Goal: Task Accomplishment & Management: Manage account settings

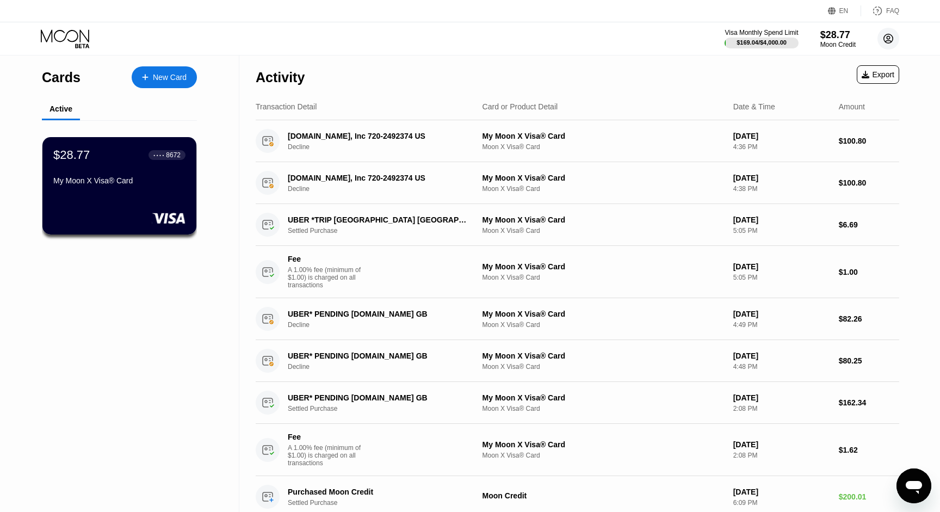
click at [890, 44] on circle at bounding box center [889, 39] width 22 height 22
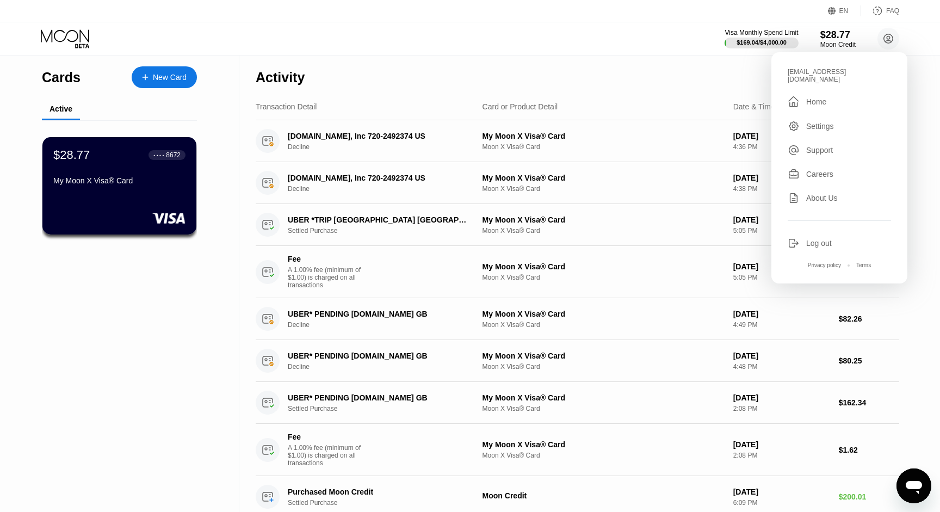
click at [819, 239] on div "Log out" at bounding box center [819, 243] width 26 height 9
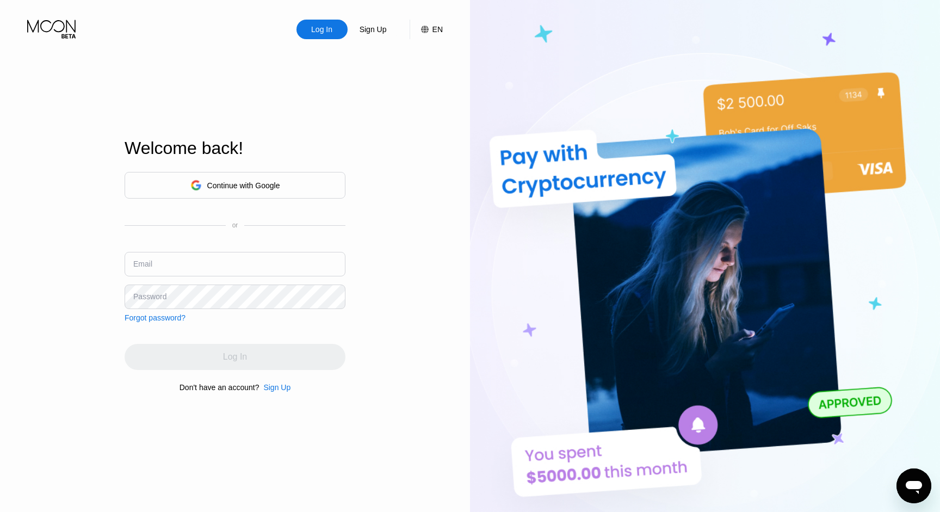
click at [277, 265] on input "text" at bounding box center [235, 264] width 221 height 24
type input "[EMAIL_ADDRESS][DOMAIN_NAME]"
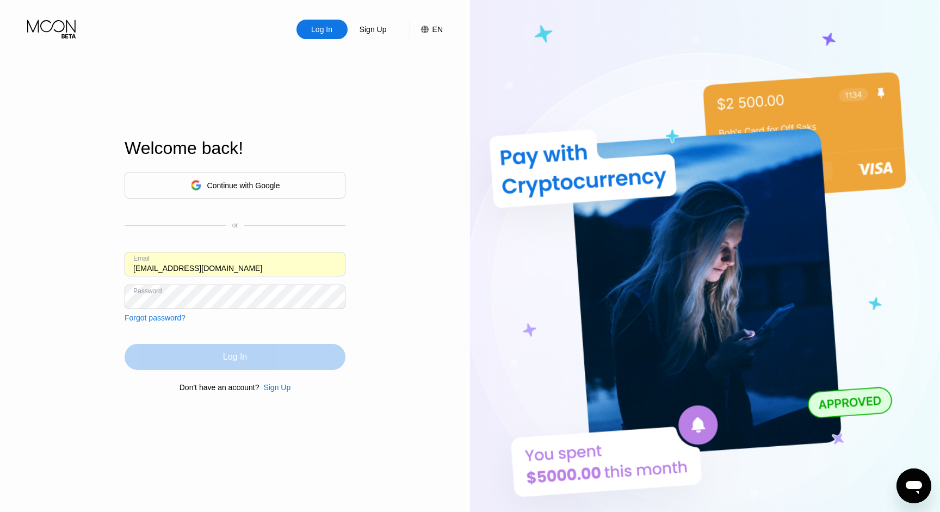
click at [258, 365] on div "Log In" at bounding box center [235, 357] width 221 height 26
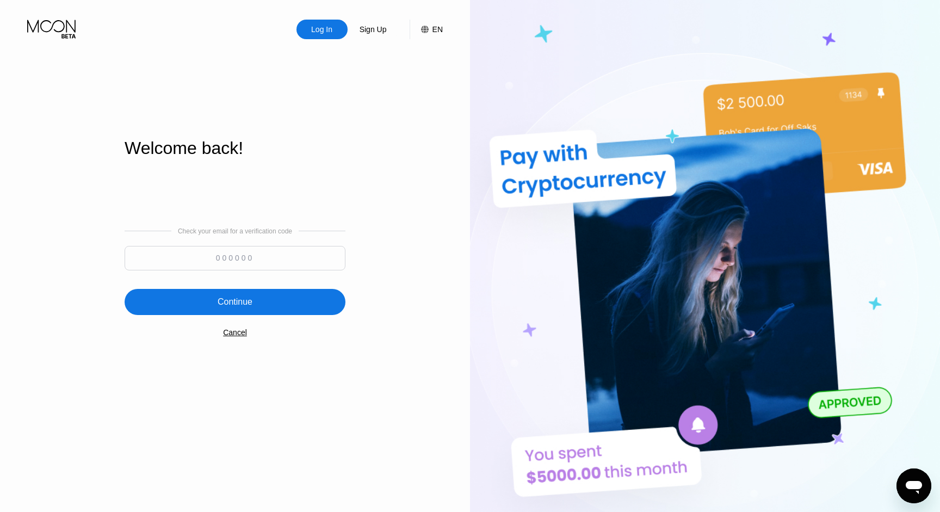
click at [245, 265] on input at bounding box center [235, 258] width 221 height 24
paste input "872141"
type input "872141"
click at [263, 311] on div "Continue" at bounding box center [235, 302] width 221 height 26
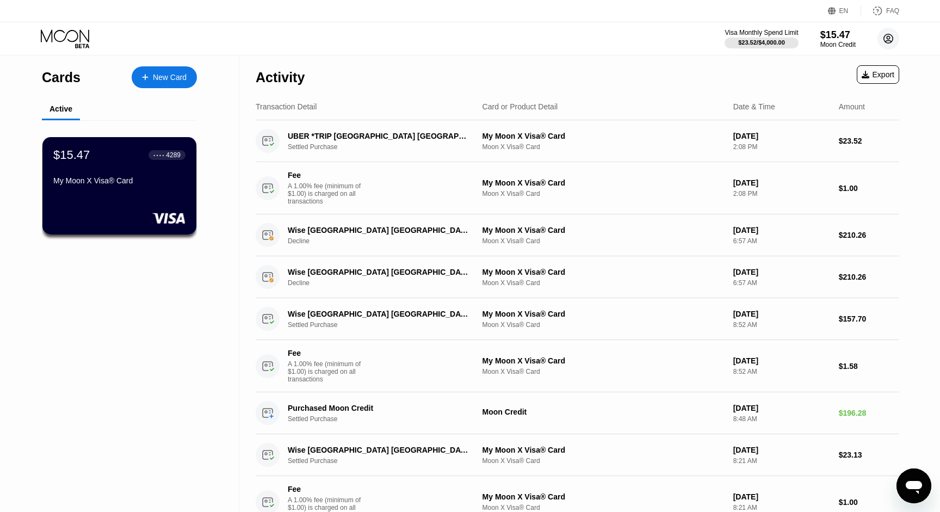
click at [890, 39] on circle at bounding box center [889, 39] width 22 height 22
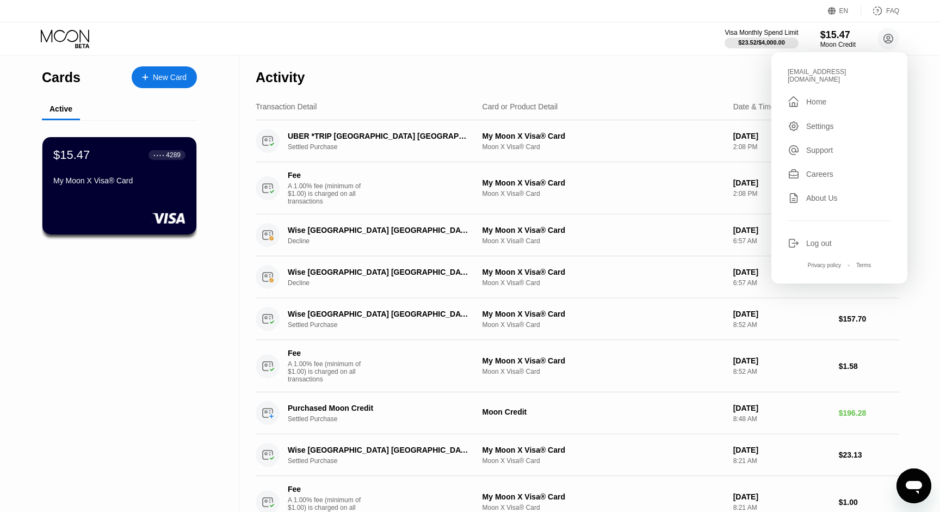
click at [824, 239] on div "Log out" at bounding box center [819, 243] width 26 height 9
